Goal: Use online tool/utility: Utilize a website feature to perform a specific function

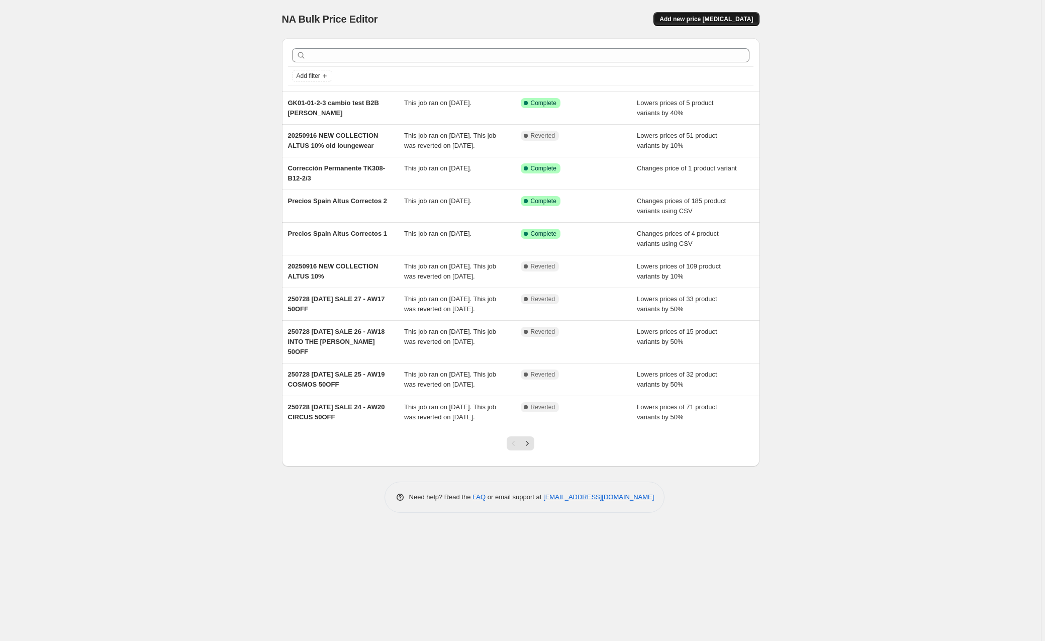
click at [717, 20] on span "Add new price [MEDICAL_DATA]" at bounding box center [707, 19] width 94 height 8
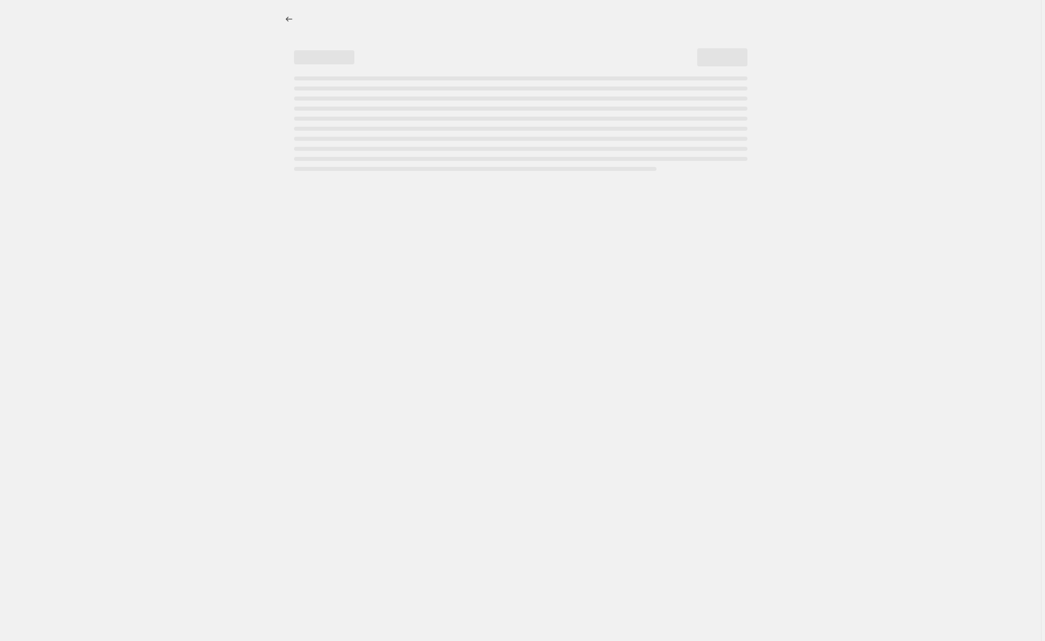
select select "percentage"
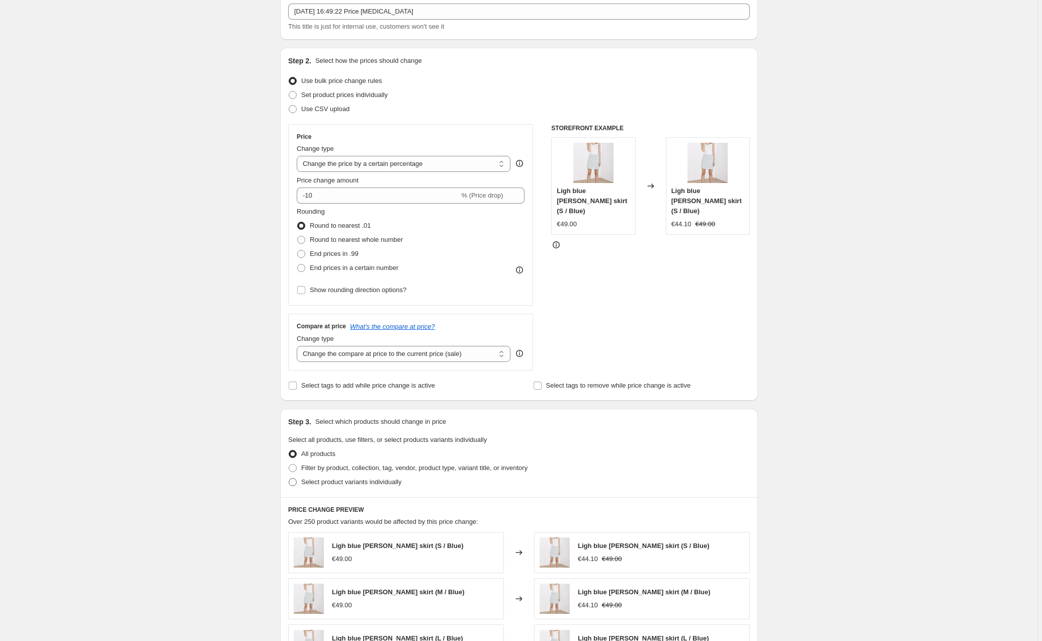
scroll to position [64, 0]
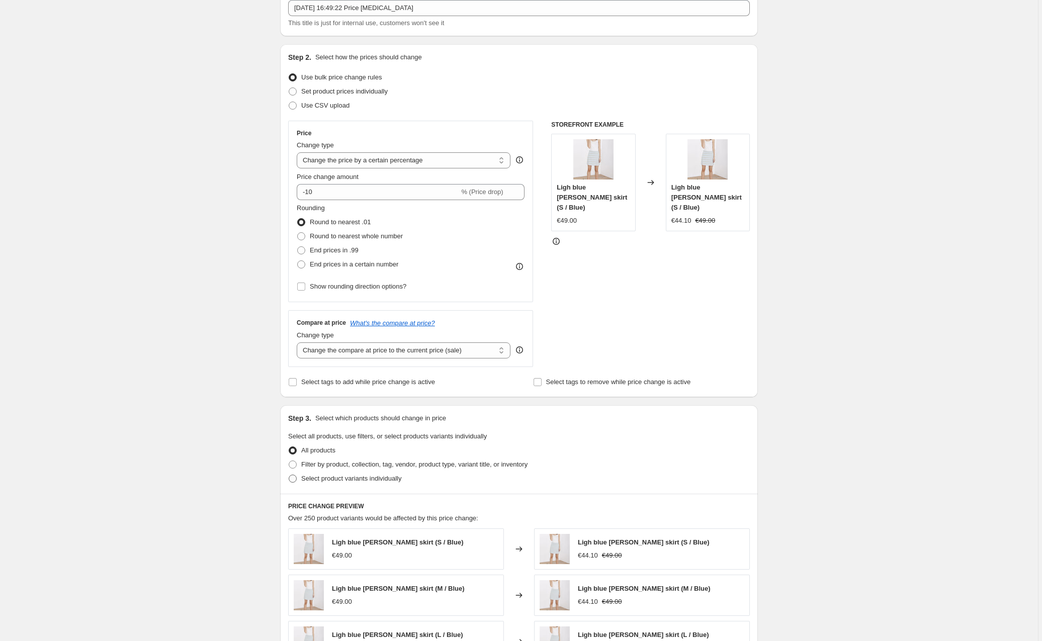
click at [317, 477] on span "Select product variants individually" at bounding box center [351, 479] width 100 height 8
click at [289, 475] on input "Select product variants individually" at bounding box center [289, 475] width 1 height 1
radio input "true"
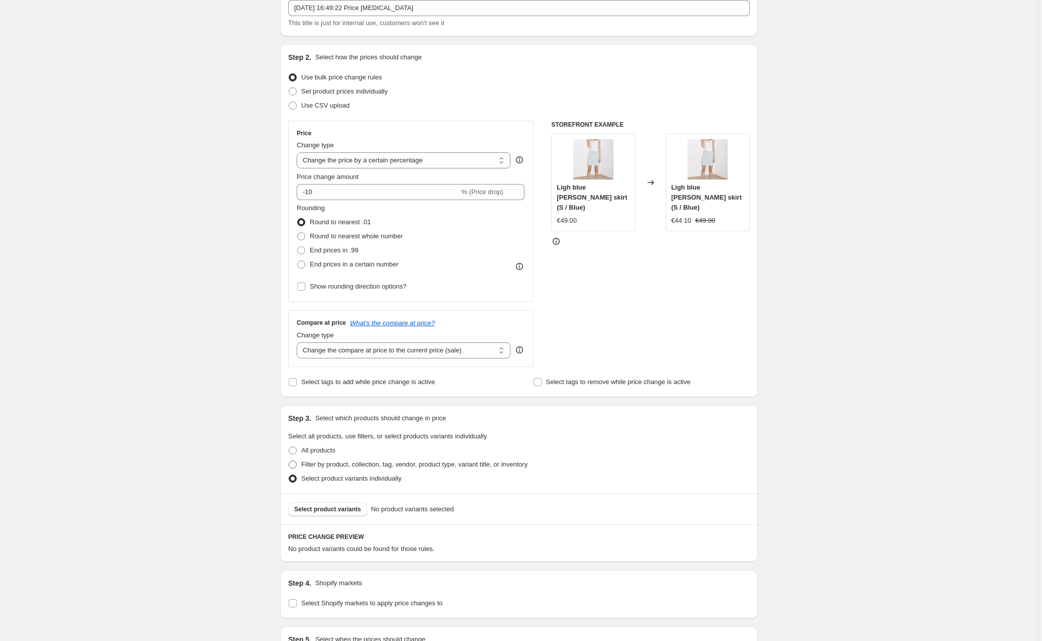
click at [311, 464] on span "Filter by product, collection, tag, vendor, product type, variant title, or inv…" at bounding box center [414, 465] width 226 height 8
click at [289, 461] on input "Filter by product, collection, tag, vendor, product type, variant title, or inv…" at bounding box center [289, 461] width 1 height 1
radio input "true"
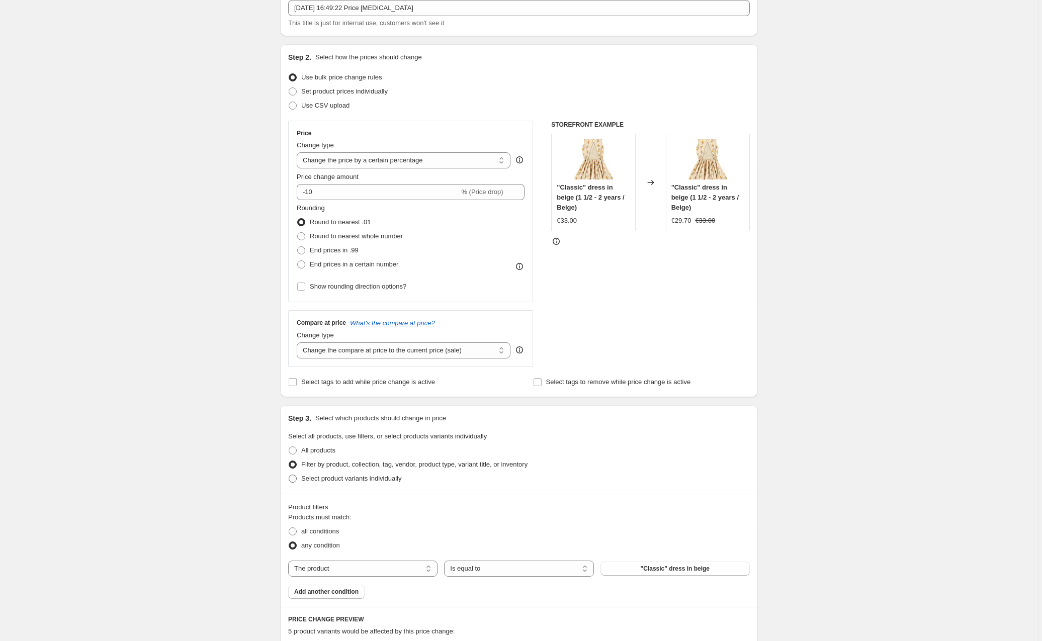
click at [318, 479] on span "Select product variants individually" at bounding box center [351, 479] width 100 height 8
click at [289, 475] on input "Select product variants individually" at bounding box center [289, 475] width 1 height 1
radio input "true"
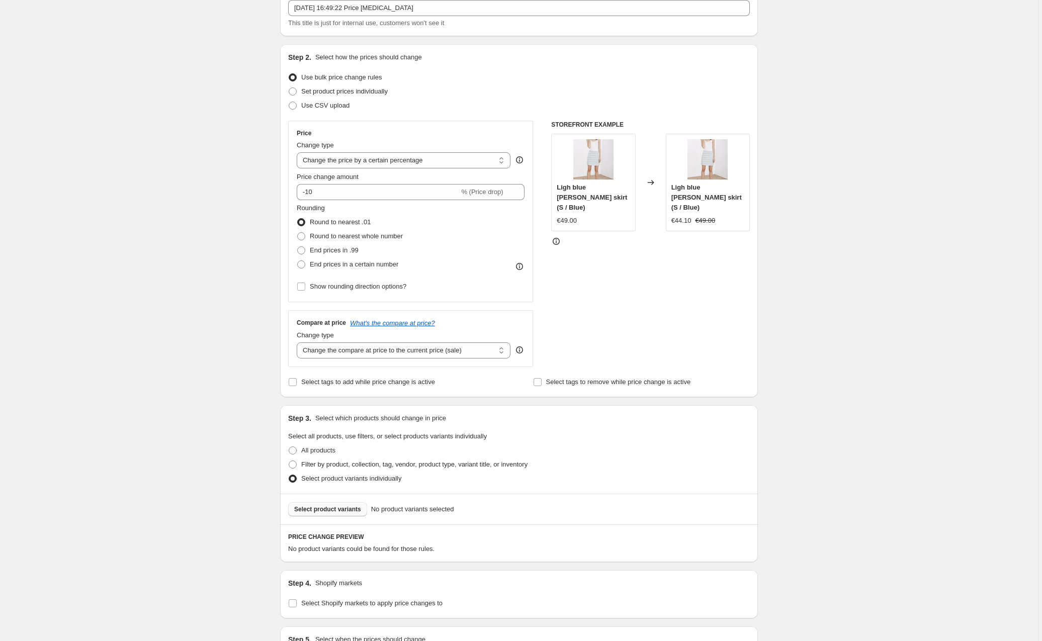
click at [330, 503] on button "Select product variants" at bounding box center [327, 509] width 79 height 14
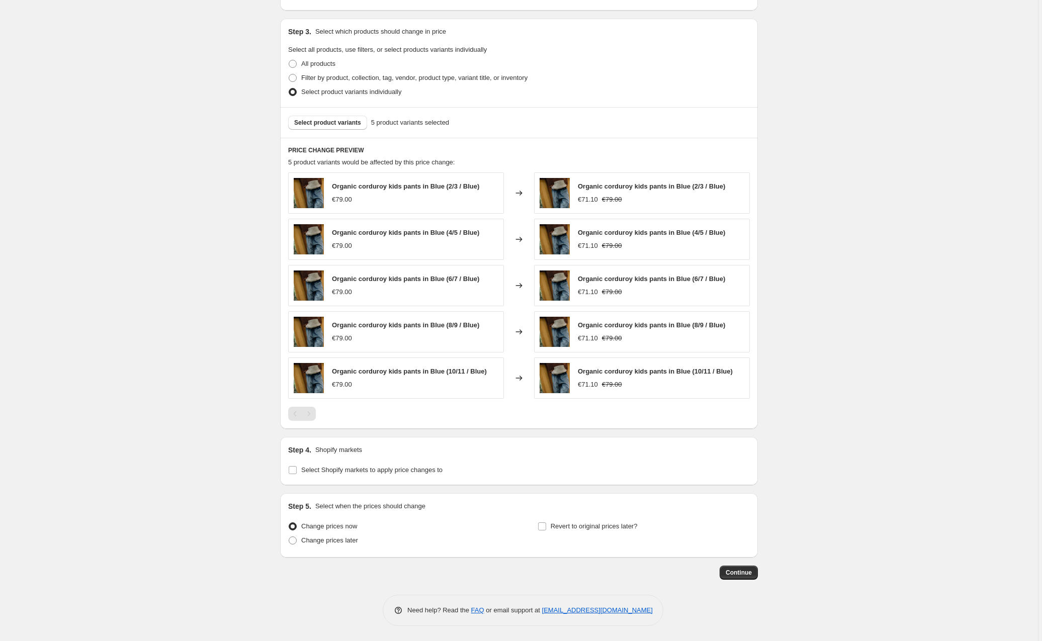
scroll to position [451, 0]
click at [293, 471] on input "Select Shopify markets to apply price changes to" at bounding box center [293, 470] width 8 height 8
checkbox input "true"
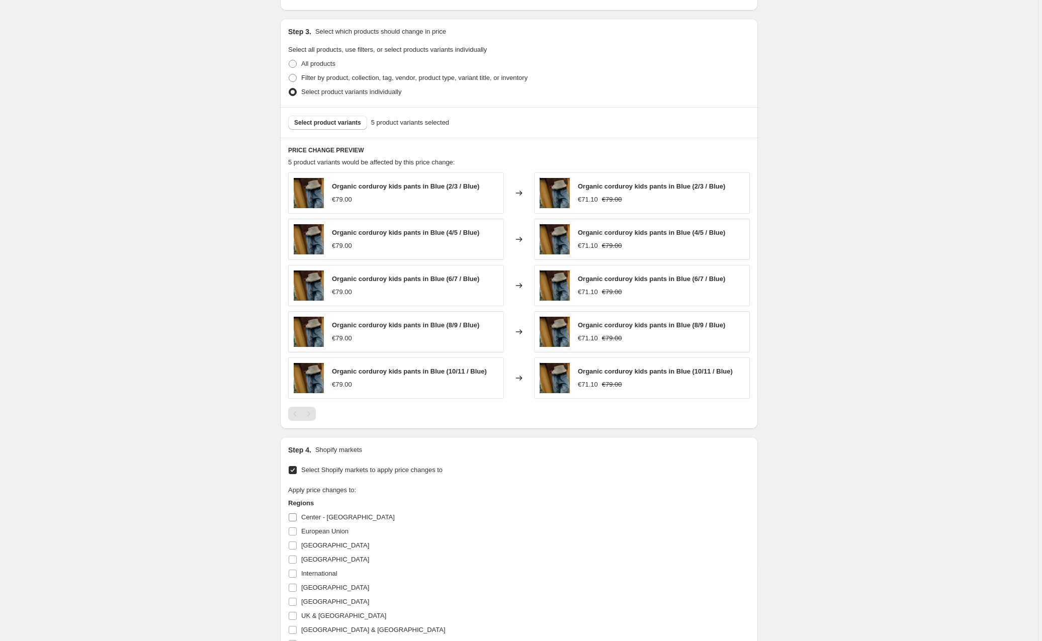
click at [294, 516] on input "Center - [GEOGRAPHIC_DATA]" at bounding box center [293, 517] width 8 height 8
checkbox input "true"
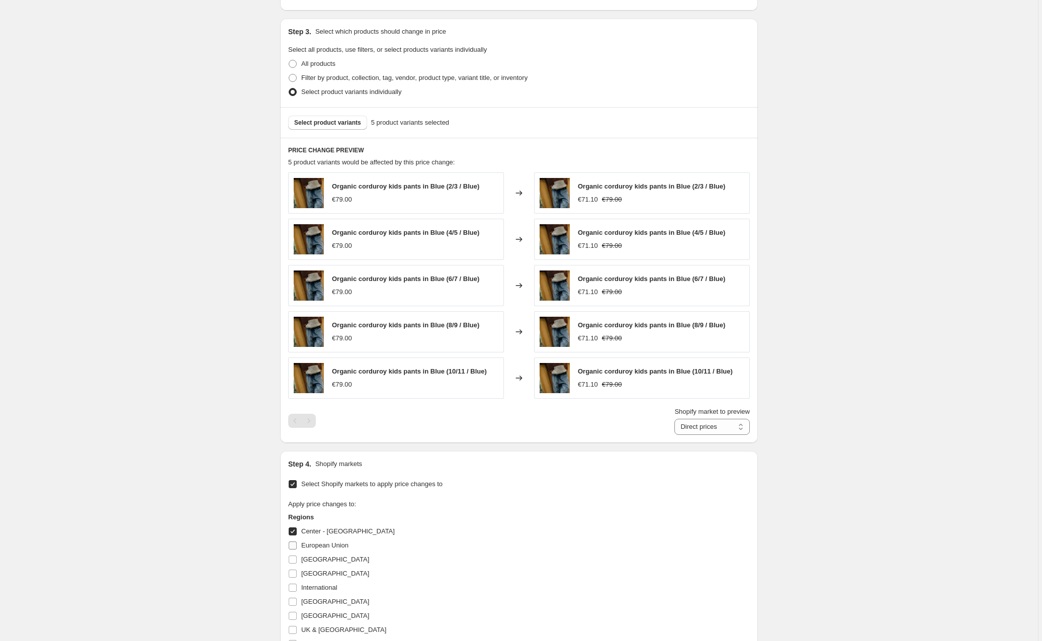
click at [297, 551] on label "European Union" at bounding box center [318, 545] width 60 height 14
click at [297, 550] on input "European Union" at bounding box center [293, 546] width 8 height 8
checkbox input "true"
click at [295, 563] on input "[GEOGRAPHIC_DATA]" at bounding box center [293, 560] width 8 height 8
checkbox input "true"
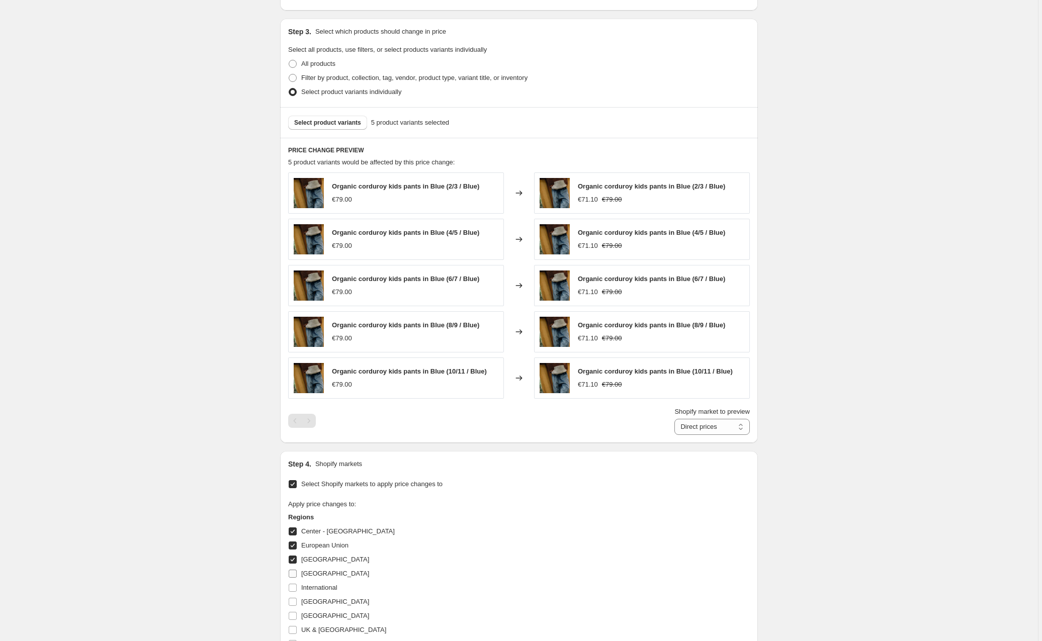
click at [295, 576] on input "[GEOGRAPHIC_DATA]" at bounding box center [293, 574] width 8 height 8
checkbox input "true"
click at [295, 595] on label "[GEOGRAPHIC_DATA]" at bounding box center [328, 602] width 81 height 14
click at [295, 598] on input "[GEOGRAPHIC_DATA]" at bounding box center [293, 602] width 8 height 8
checkbox input "true"
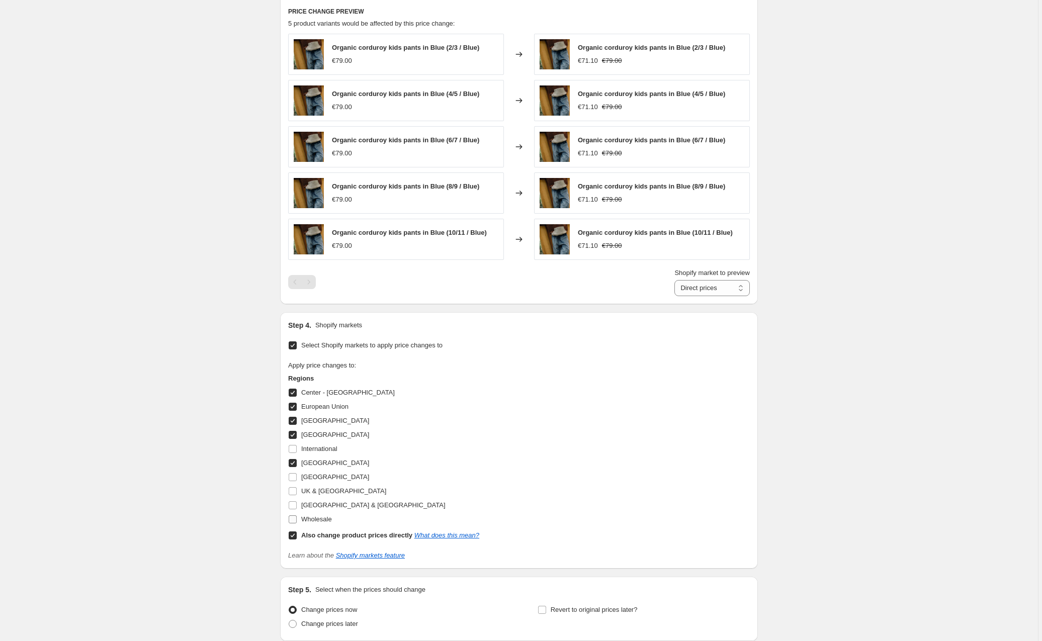
scroll to position [600, 0]
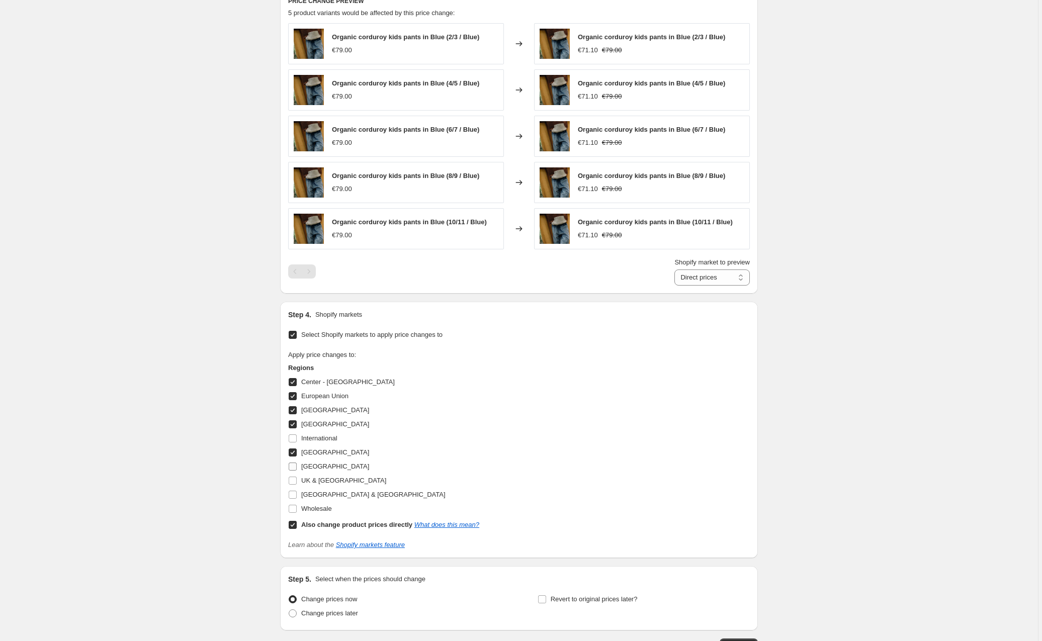
click at [297, 463] on input "[GEOGRAPHIC_DATA]" at bounding box center [293, 467] width 8 height 8
checkbox input "true"
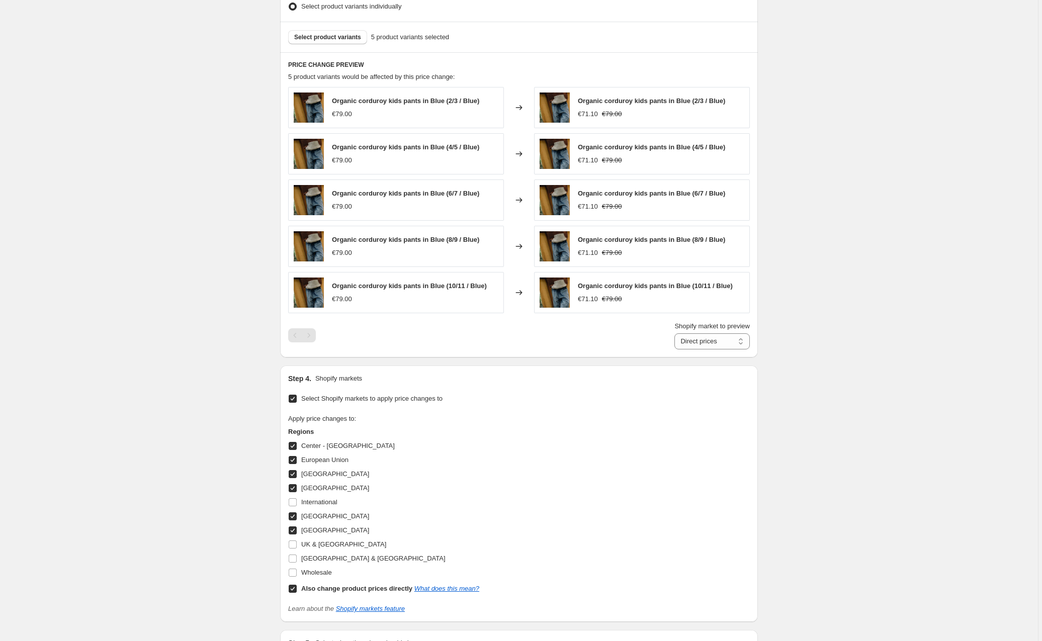
scroll to position [525, 0]
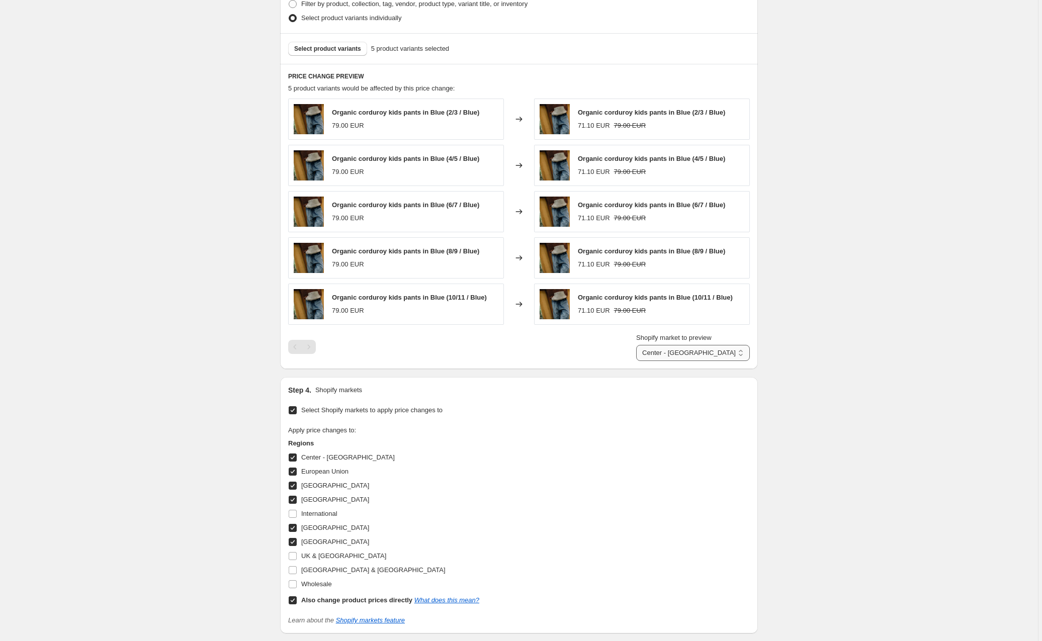
select select "58214711641"
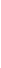
scroll to position [0, 0]
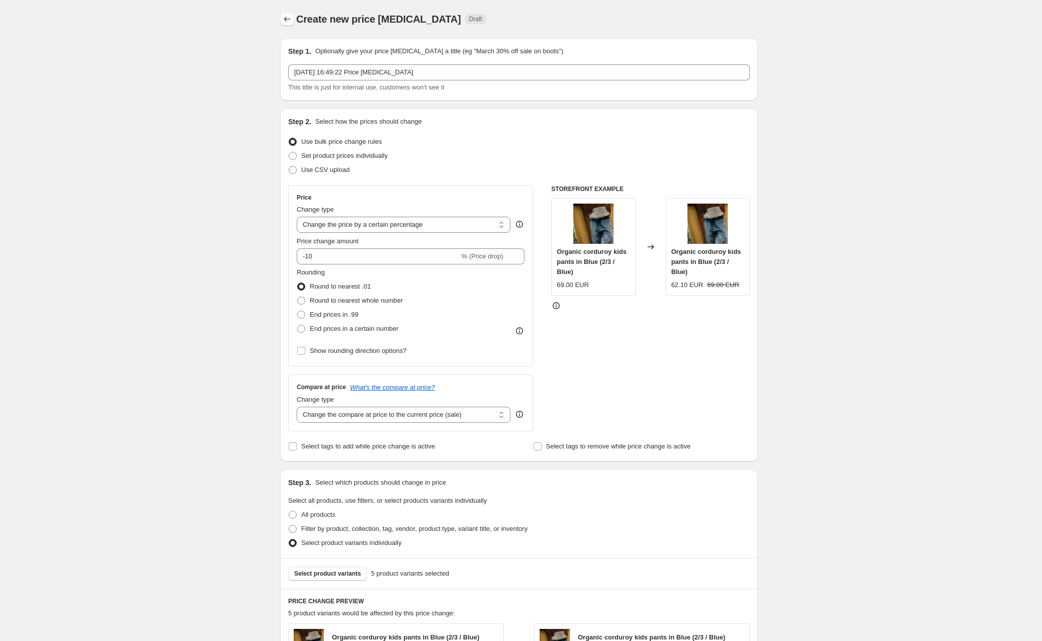
click at [286, 20] on icon "Price change jobs" at bounding box center [287, 19] width 10 height 10
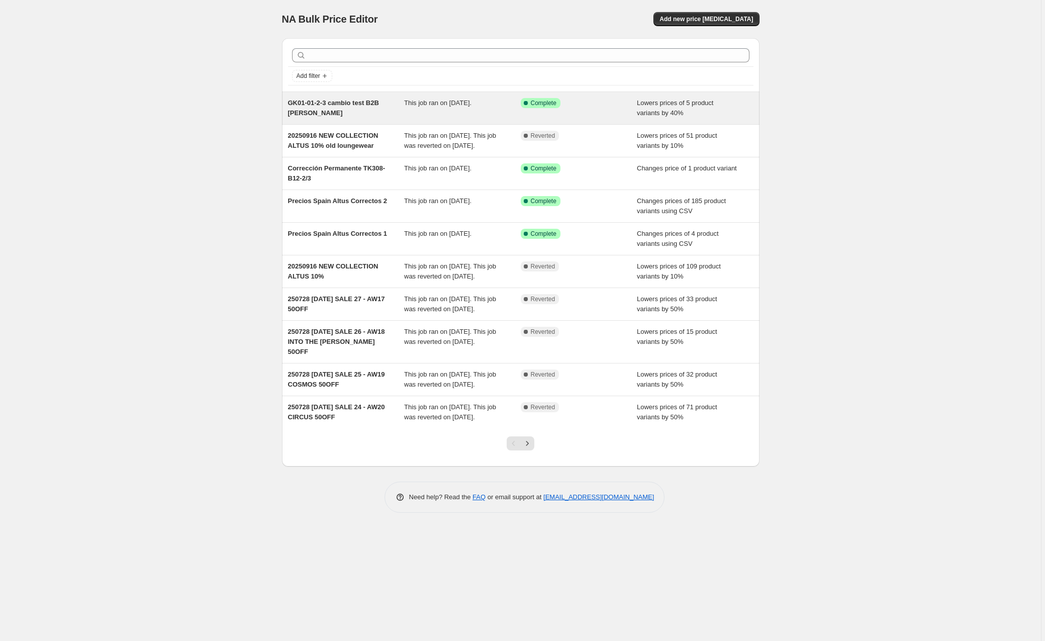
click at [346, 102] on span "GK01-01-2-3 cambio test B2B [PERSON_NAME]" at bounding box center [333, 108] width 91 height 18
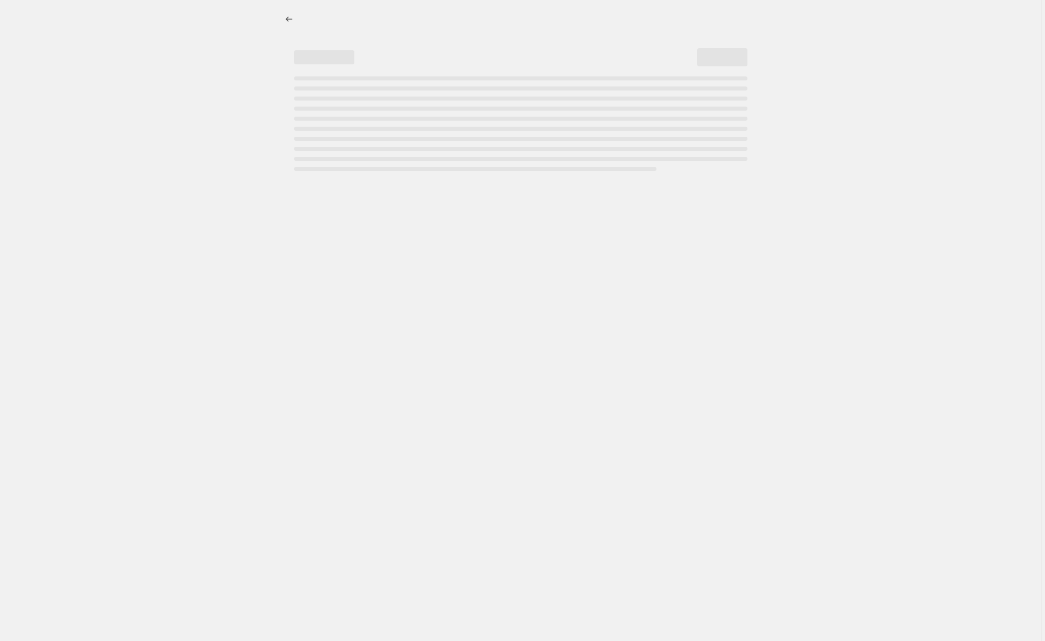
select select "percentage"
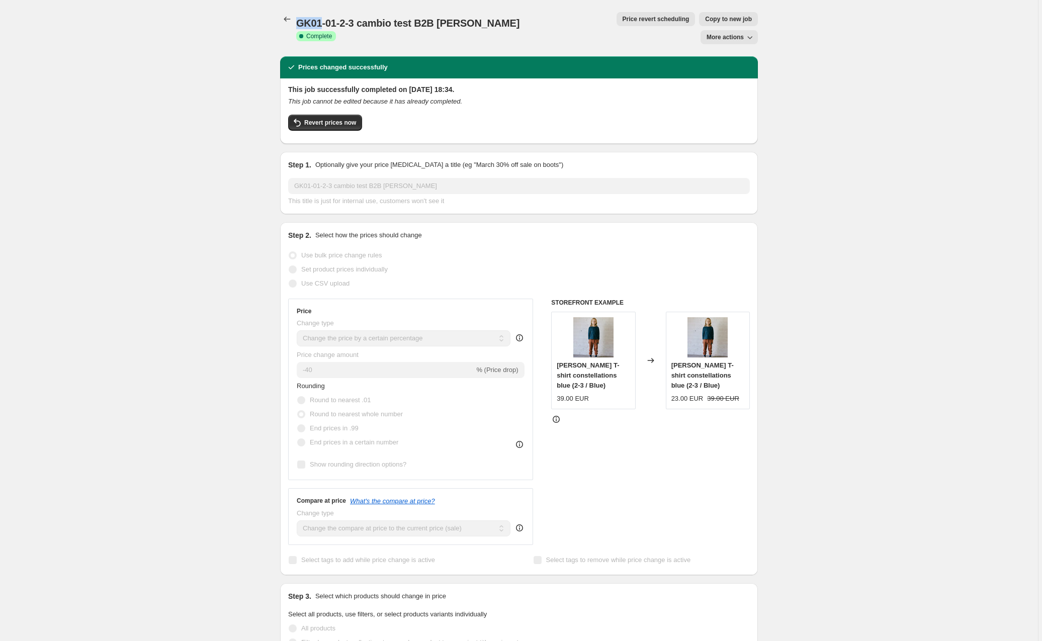
drag, startPoint x: 322, startPoint y: 20, endPoint x: 298, endPoint y: 20, distance: 24.1
click at [298, 20] on span "GK01-01-2-3 cambio test B2B [PERSON_NAME]" at bounding box center [407, 23] width 223 height 11
copy span "GK01"
click at [336, 119] on span "Revert prices now" at bounding box center [330, 123] width 52 height 8
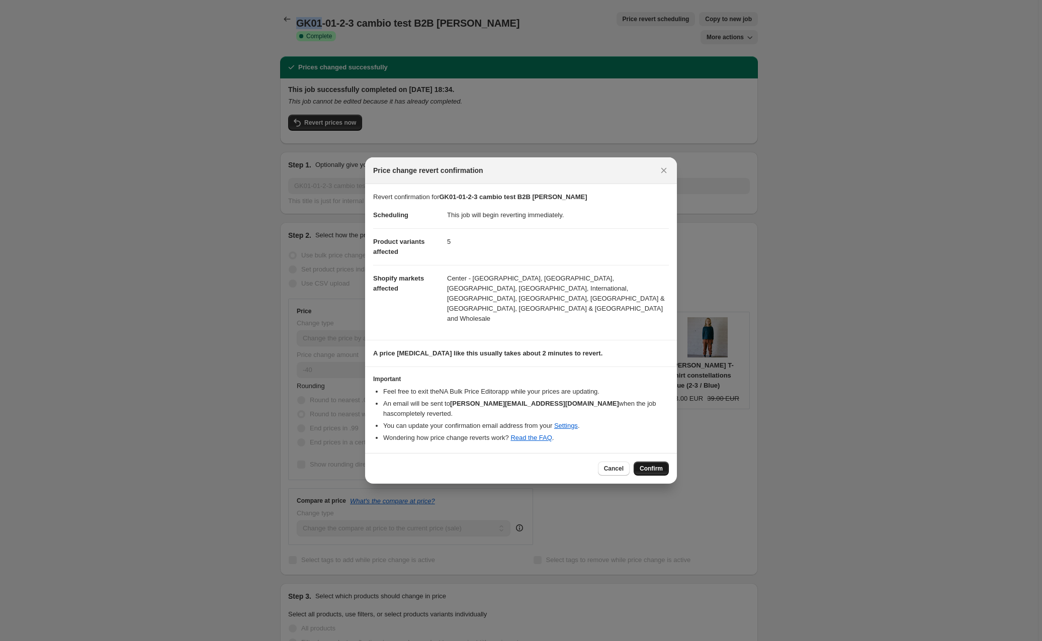
click at [654, 465] on span "Confirm" at bounding box center [651, 469] width 23 height 8
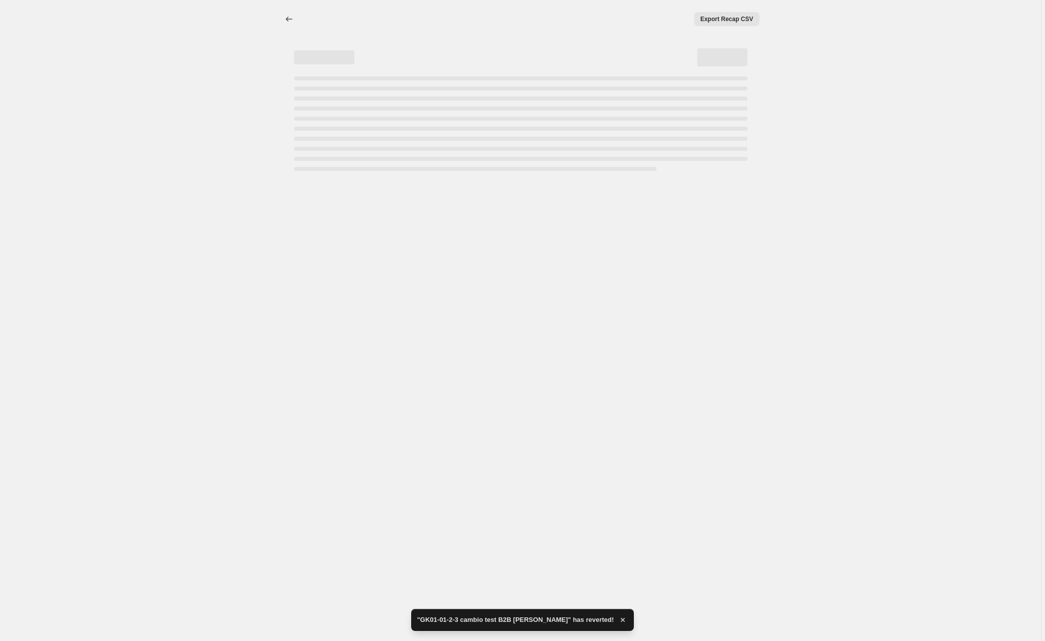
select select "percentage"
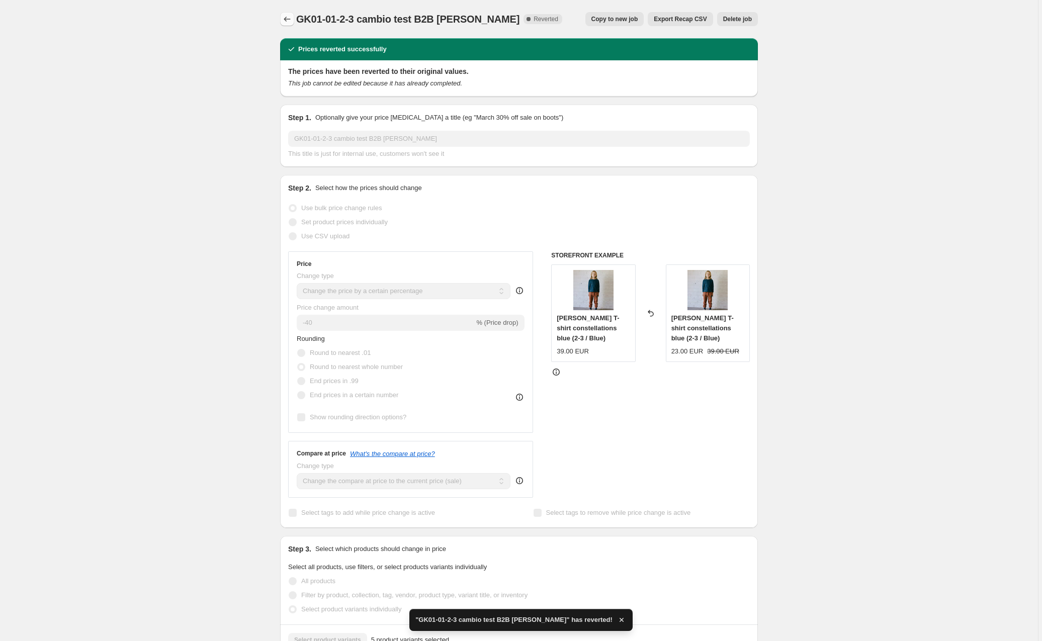
click at [288, 19] on icon "Price change jobs" at bounding box center [287, 19] width 10 height 10
